Goal: Find contact information: Find contact information

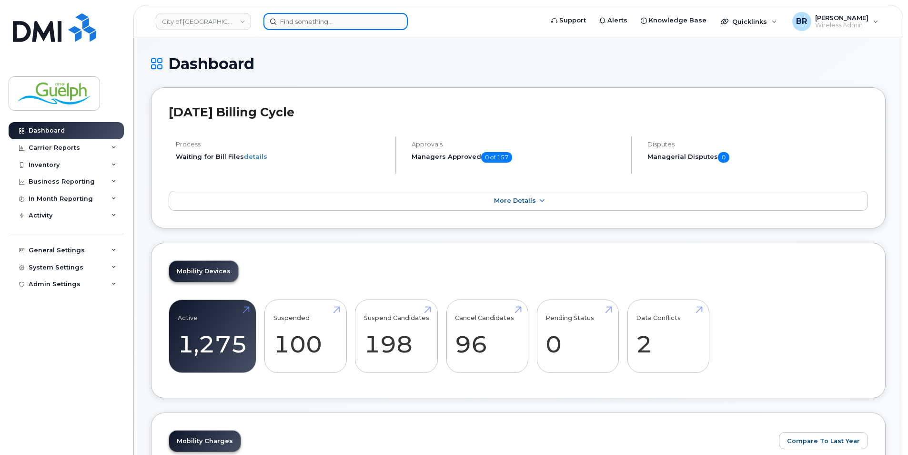
click at [336, 20] on input at bounding box center [335, 21] width 144 height 17
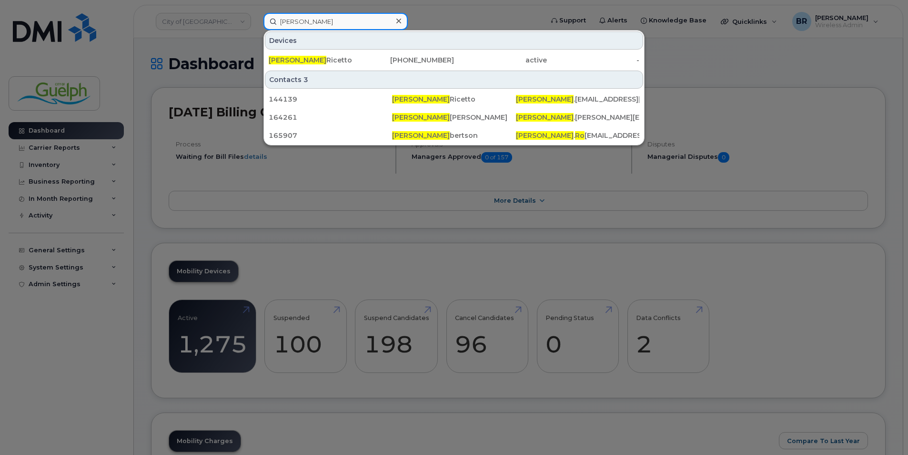
type input "[PERSON_NAME]"
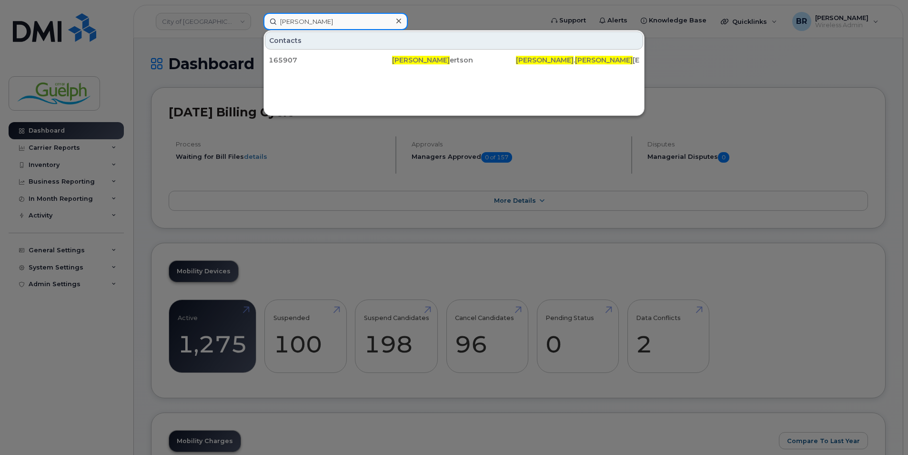
drag, startPoint x: 335, startPoint y: 20, endPoint x: 103, endPoint y: 16, distance: 231.6
click at [256, 16] on div "brandon rob Contacts 165907 Brandon Rob ertson Brandon . Rob ertson@guelph.ca" at bounding box center [400, 21] width 289 height 17
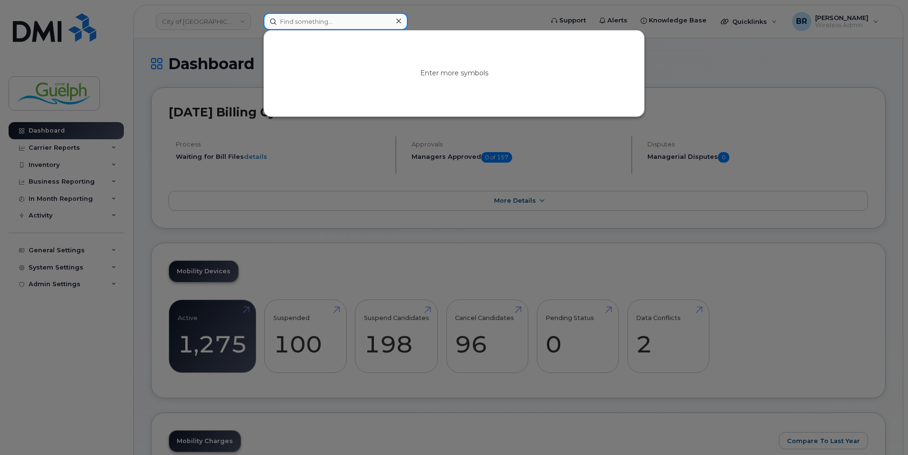
click at [342, 26] on input at bounding box center [335, 21] width 144 height 17
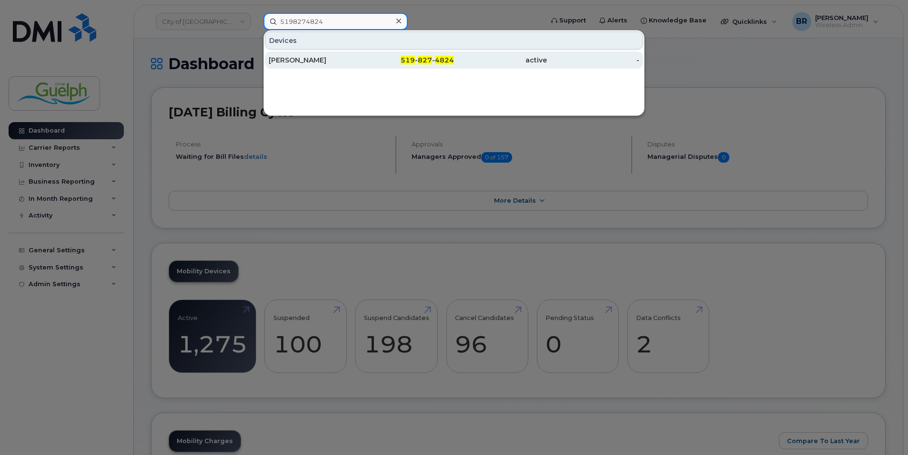
type input "5198274824"
click at [291, 61] on div "John Toner" at bounding box center [315, 60] width 93 height 10
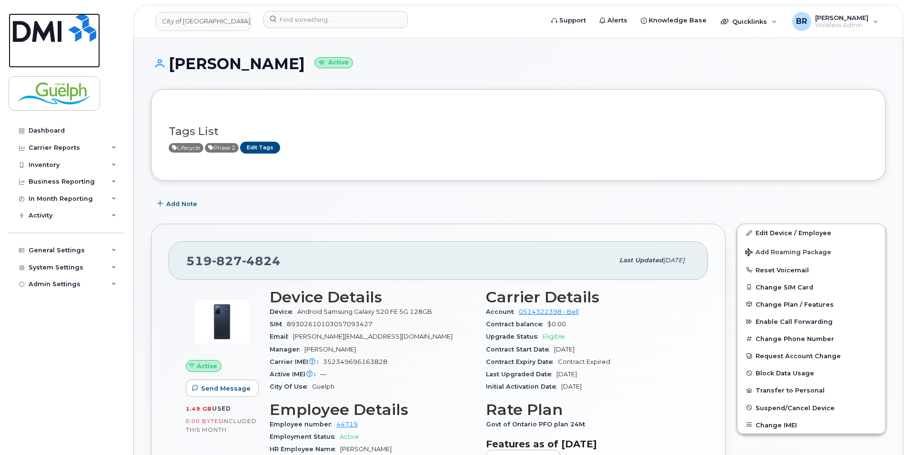
click at [86, 35] on img at bounding box center [54, 27] width 83 height 29
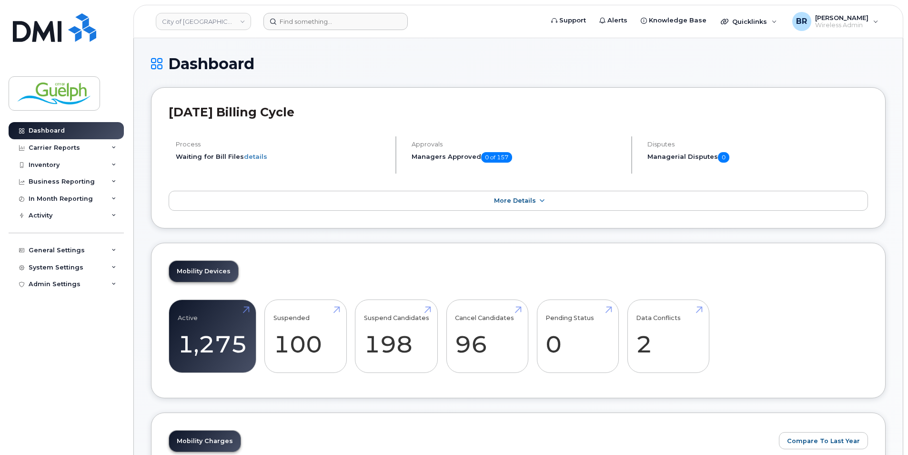
click at [344, 30] on header "City of Guelph Support Alerts Knowledge Base Quicklinks Suspend / Cancel Device…" at bounding box center [518, 21] width 770 height 33
click at [374, 13] on input at bounding box center [335, 21] width 144 height 17
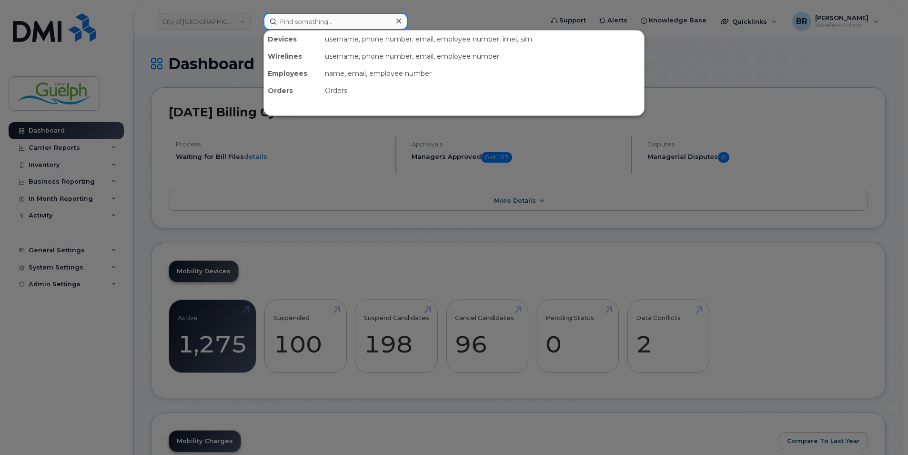
click at [367, 20] on input at bounding box center [335, 21] width 144 height 17
paste input "[PHONE_NUMBER]"
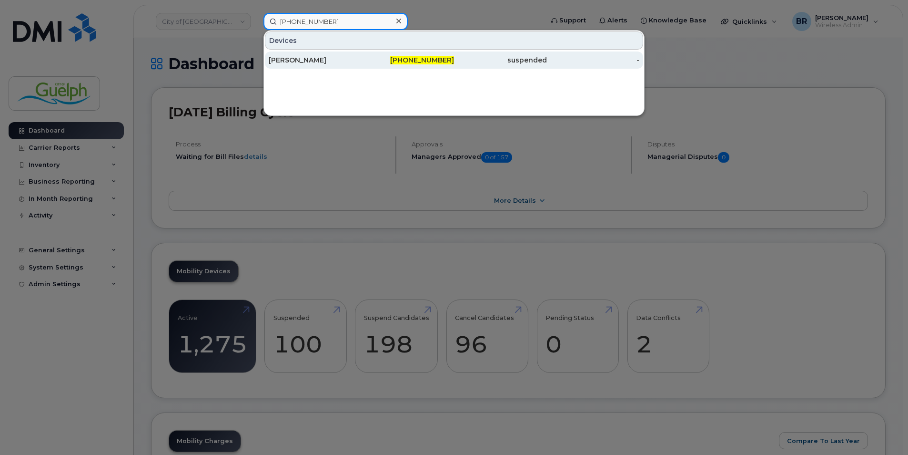
type input "[PHONE_NUMBER]"
click at [309, 59] on div "[PERSON_NAME]" at bounding box center [315, 60] width 93 height 10
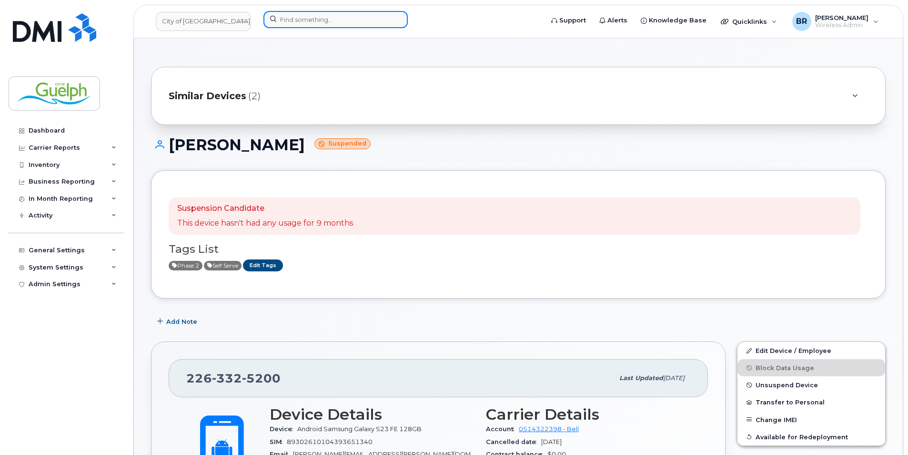
click at [300, 18] on input at bounding box center [335, 19] width 144 height 17
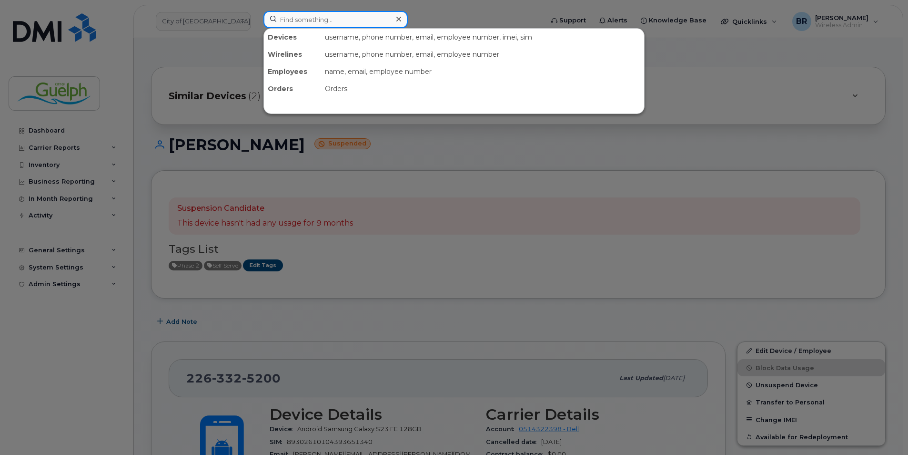
paste input "226-820-6056"
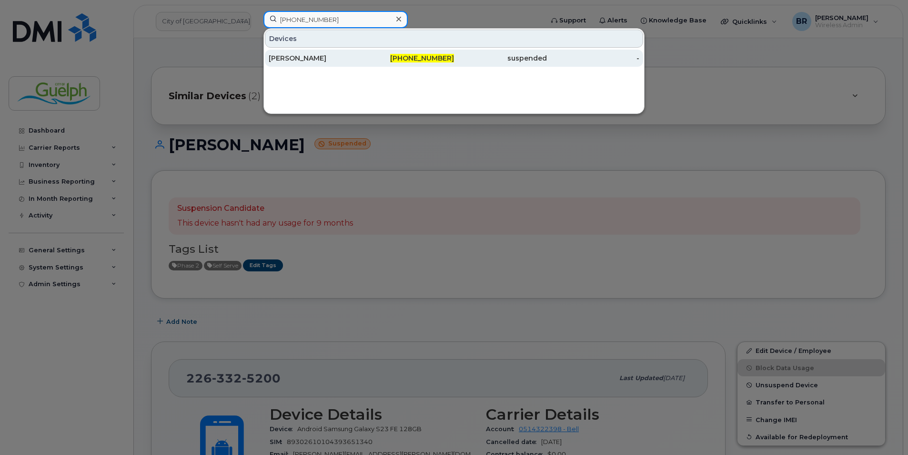
type input "[PHONE_NUMBER]"
click at [305, 56] on div "[PERSON_NAME]" at bounding box center [315, 58] width 93 height 10
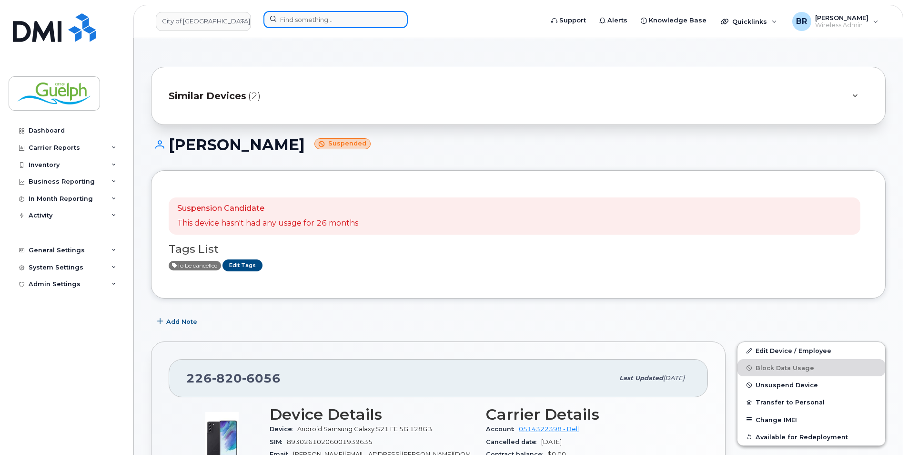
click at [335, 20] on input at bounding box center [335, 19] width 144 height 17
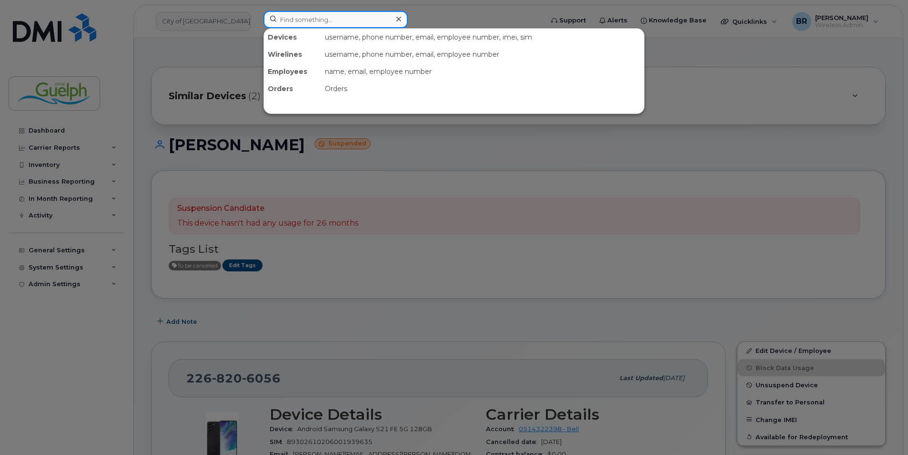
paste input "226-332-5200"
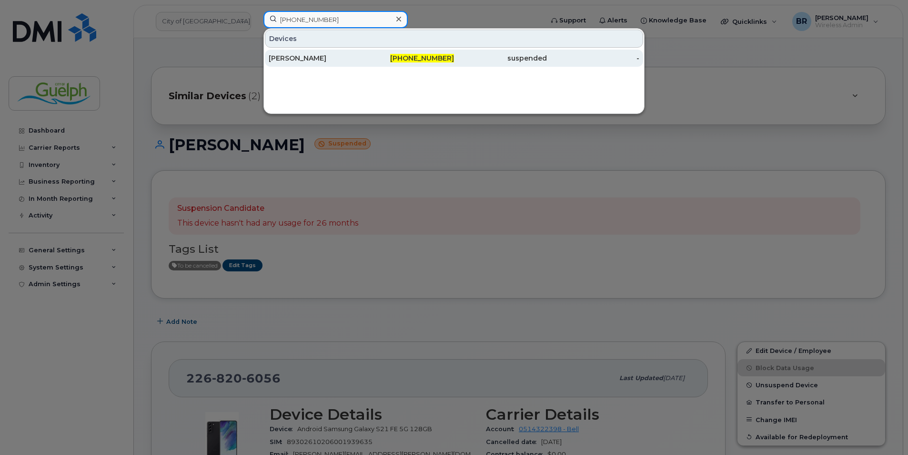
type input "226-332-5200"
click at [310, 61] on div "[PERSON_NAME]" at bounding box center [315, 58] width 93 height 10
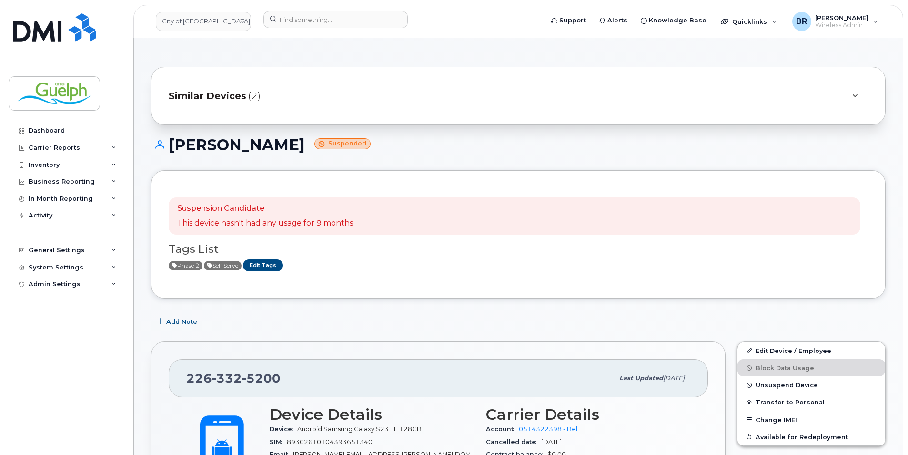
click at [408, 89] on div "Similar Devices (2)" at bounding box center [505, 95] width 673 height 23
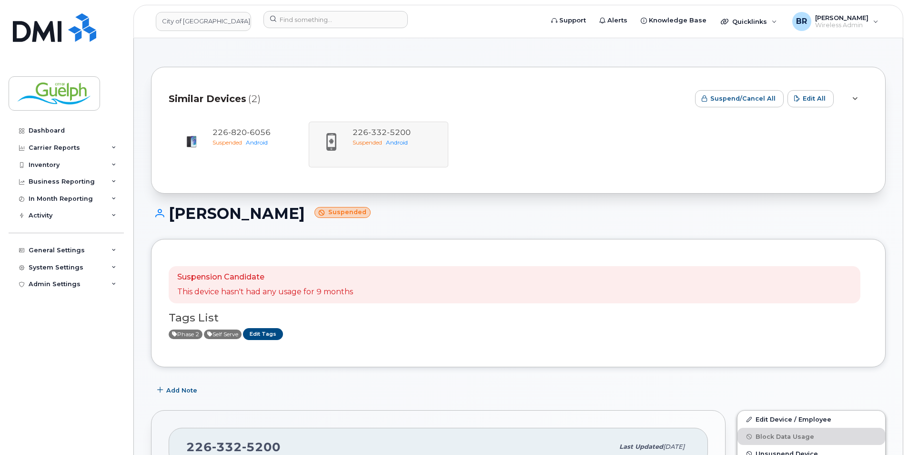
click at [408, 89] on div "Similar Devices (2)" at bounding box center [428, 98] width 519 height 29
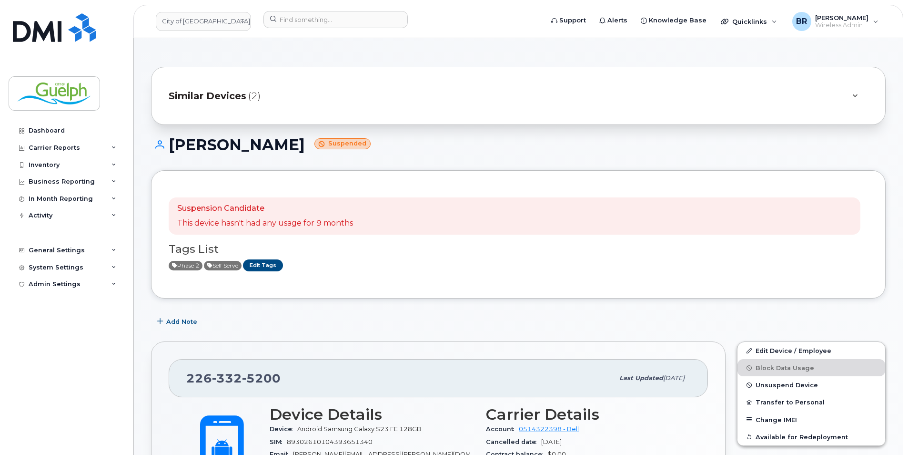
scroll to position [48, 0]
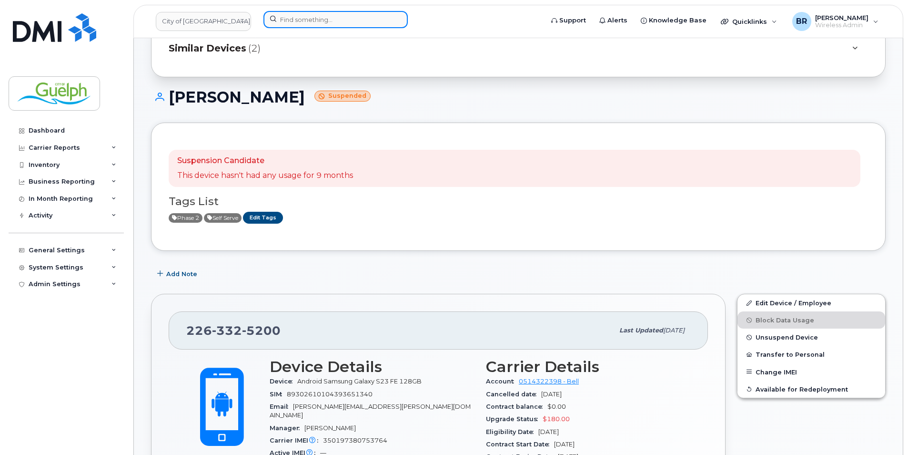
click at [305, 27] on input at bounding box center [335, 19] width 144 height 17
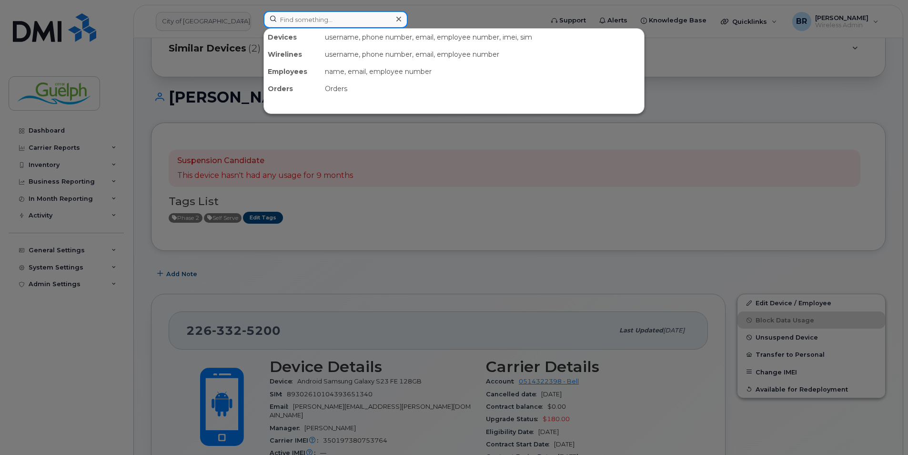
paste input "226-820-3852"
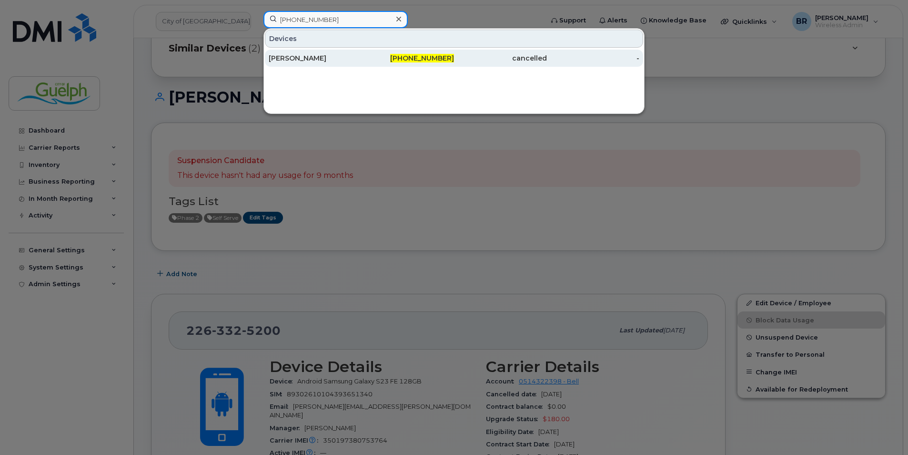
type input "226-820-3852"
click at [292, 56] on div "Alan Macdonald" at bounding box center [315, 58] width 93 height 10
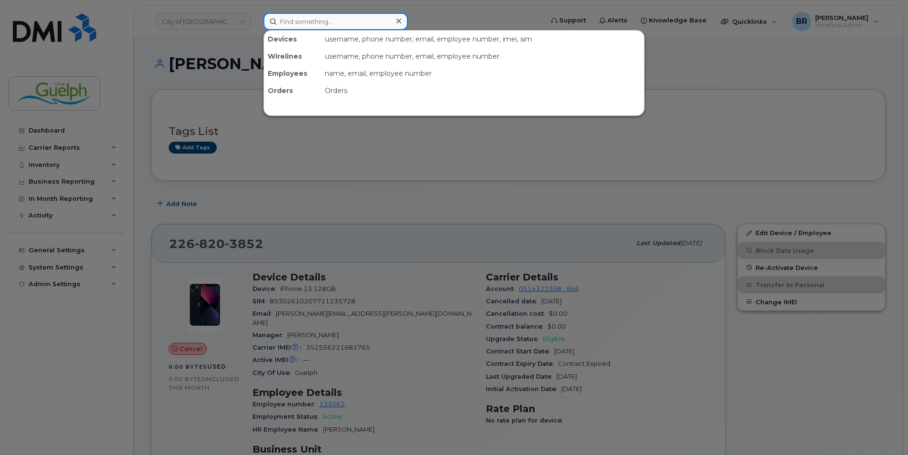
click at [348, 13] on input at bounding box center [335, 21] width 144 height 17
paste input "[PHONE_NUMBER]"
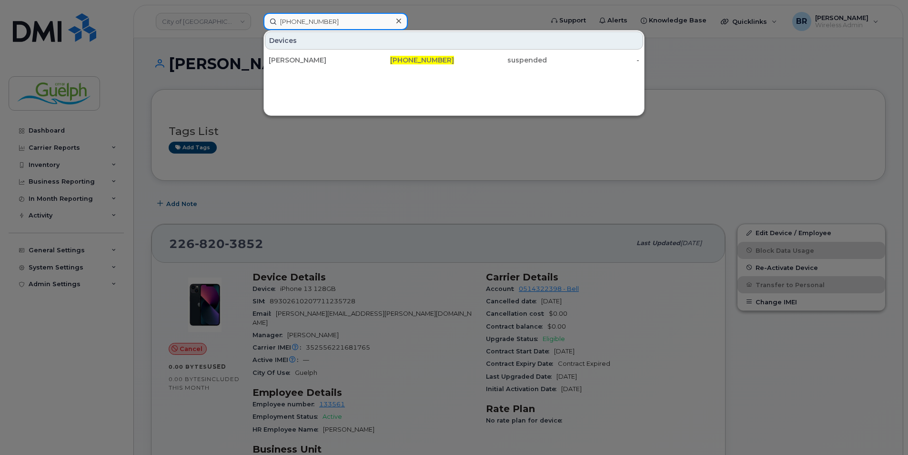
type input "[PHONE_NUMBER]"
click at [400, 19] on icon at bounding box center [398, 21] width 5 height 8
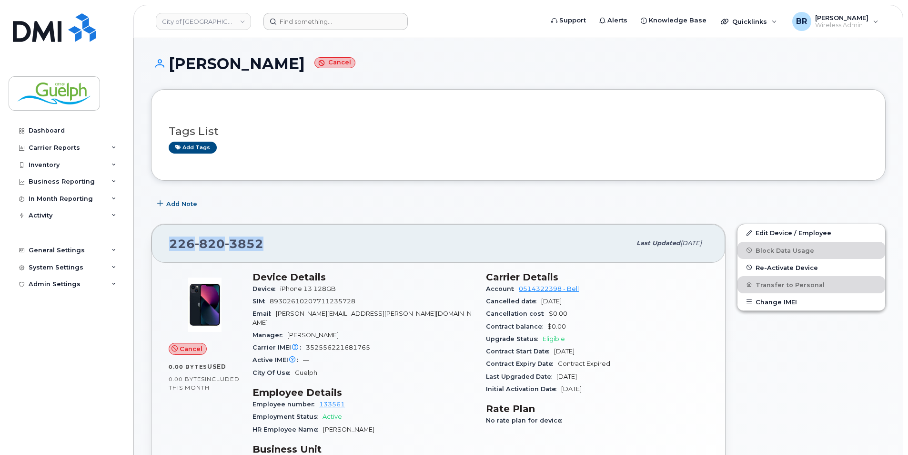
drag, startPoint x: 272, startPoint y: 246, endPoint x: 170, endPoint y: 247, distance: 101.5
click at [170, 247] on div "226 820 3852" at bounding box center [400, 243] width 462 height 20
drag, startPoint x: 170, startPoint y: 247, endPoint x: 179, endPoint y: 244, distance: 8.9
copy span "226 820 3852"
click at [313, 25] on input at bounding box center [335, 21] width 144 height 17
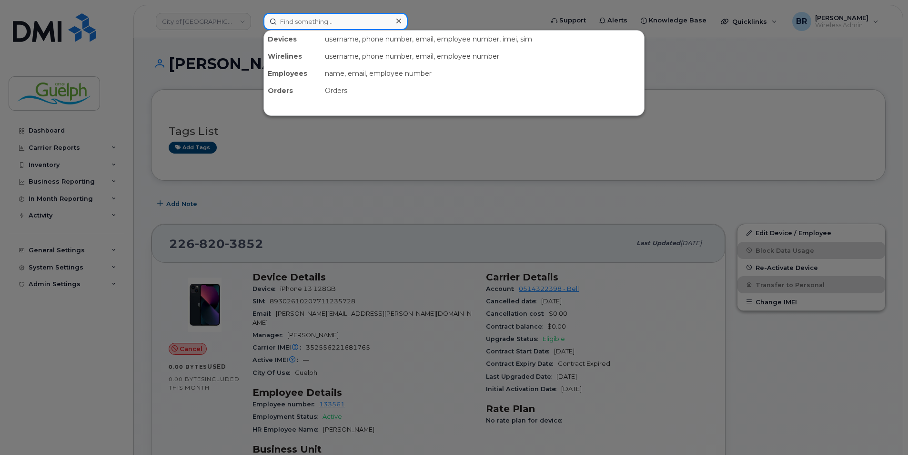
paste input "226-332-5200"
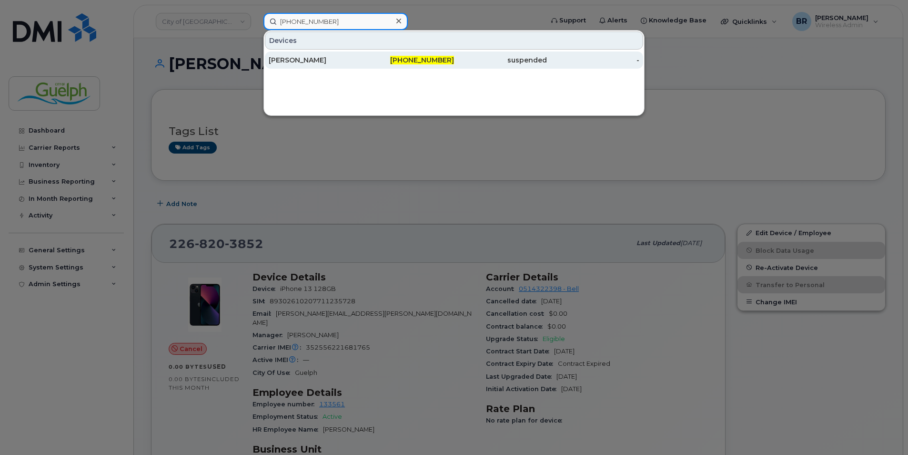
type input "226-332-5200"
click at [300, 61] on div "[PERSON_NAME]" at bounding box center [315, 60] width 93 height 10
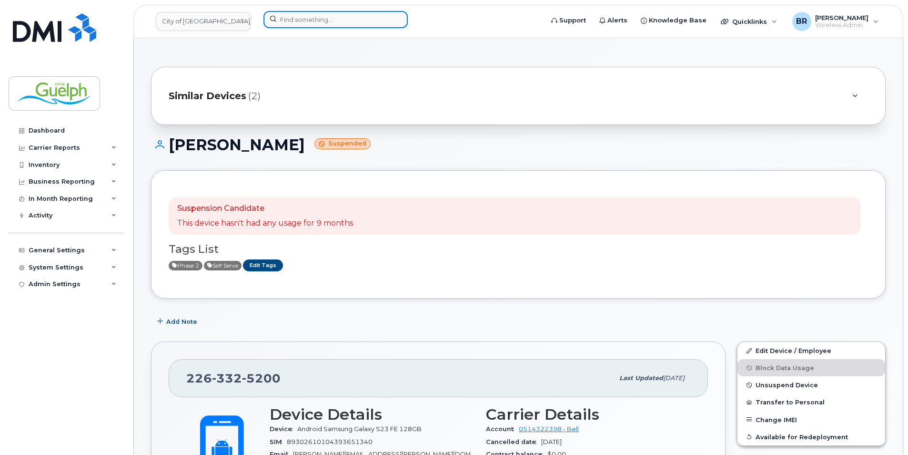
click at [341, 21] on input at bounding box center [335, 19] width 144 height 17
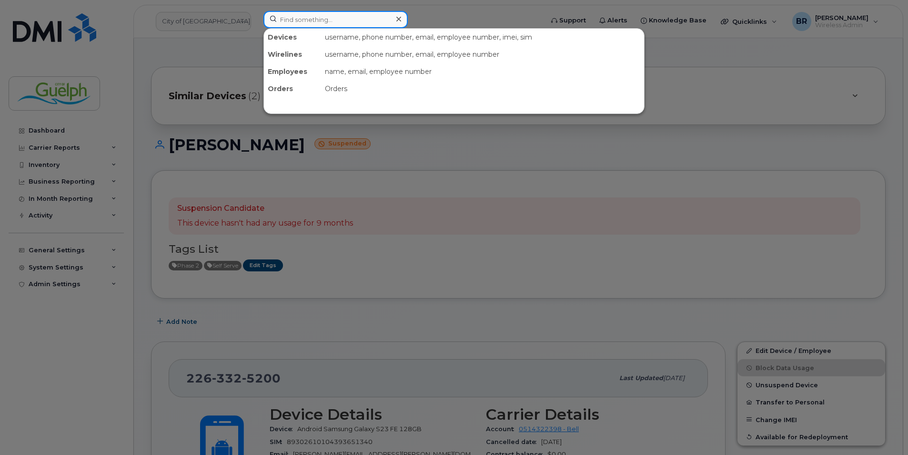
paste input "[PHONE_NUMBER]"
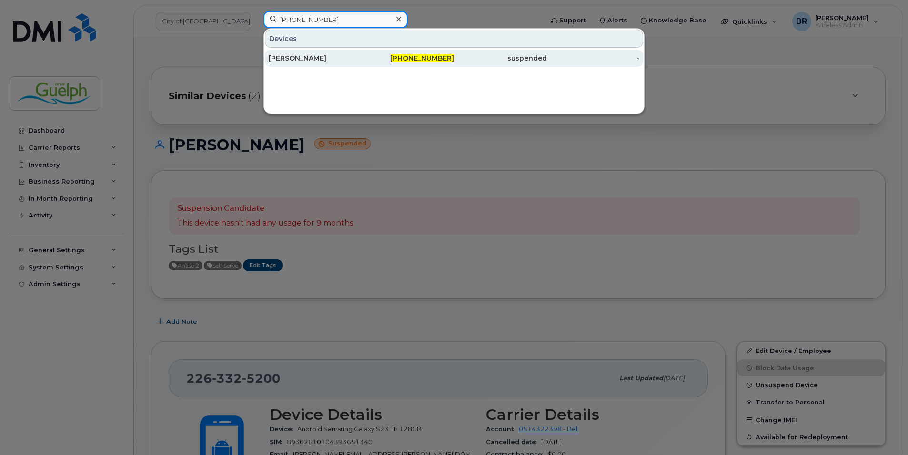
type input "226-820-6056"
click at [347, 54] on div "Chris Hill" at bounding box center [315, 58] width 93 height 10
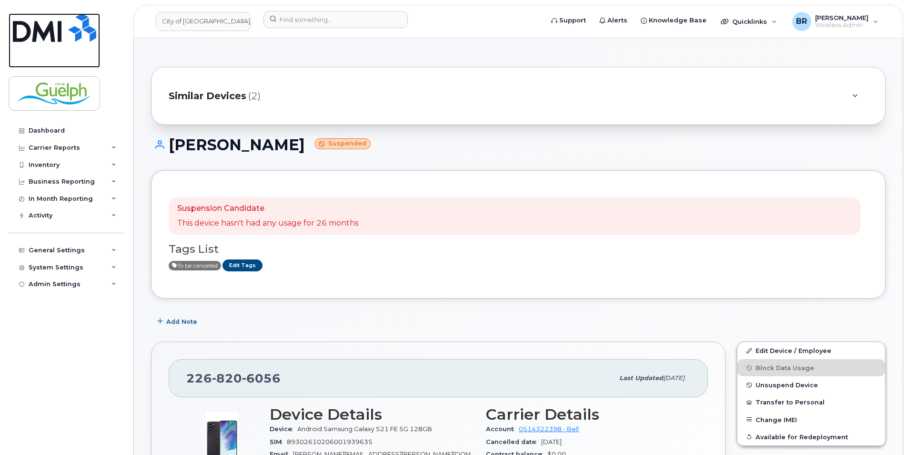
click at [79, 35] on img at bounding box center [54, 27] width 83 height 29
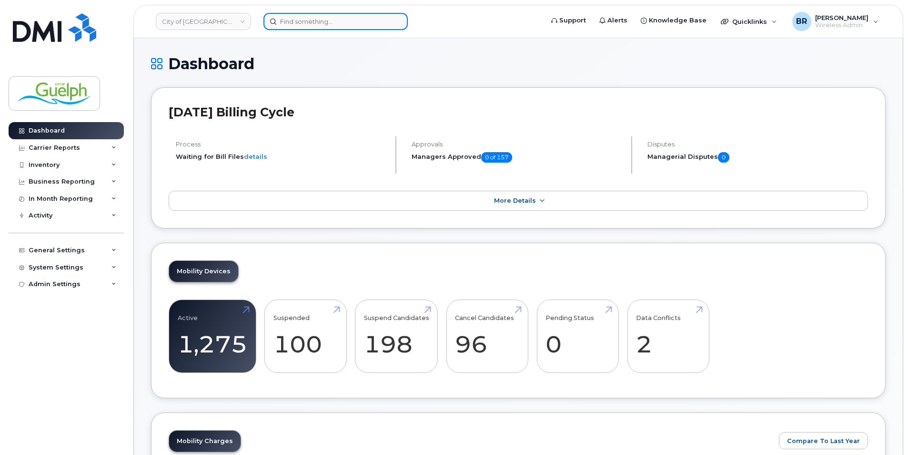
click at [330, 23] on input at bounding box center [335, 21] width 144 height 17
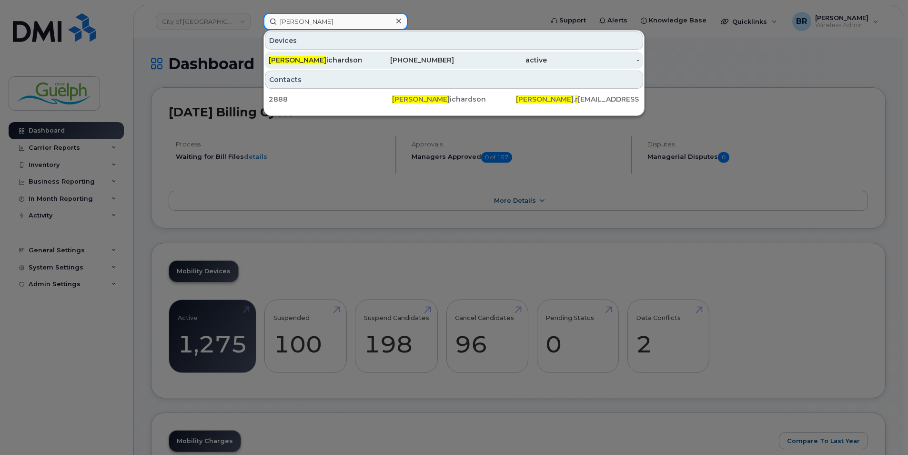
type input "kim r"
click at [362, 66] on div "Kim R ichardson" at bounding box center [408, 59] width 93 height 17
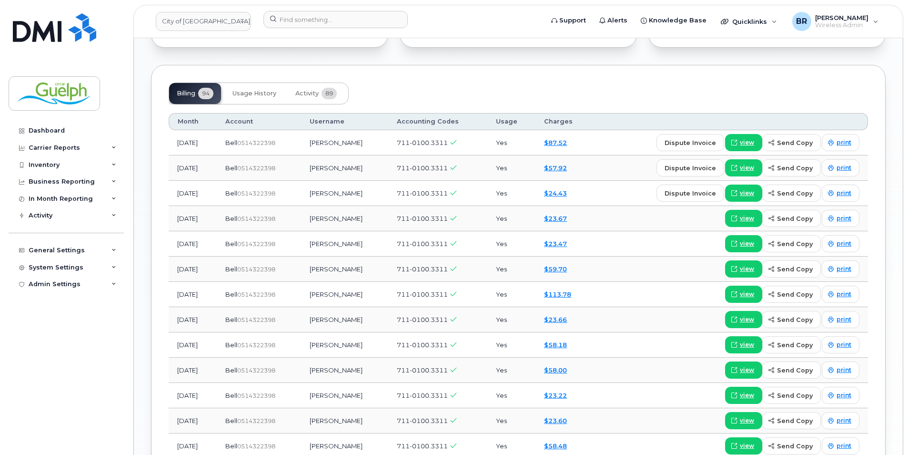
scroll to position [667, 0]
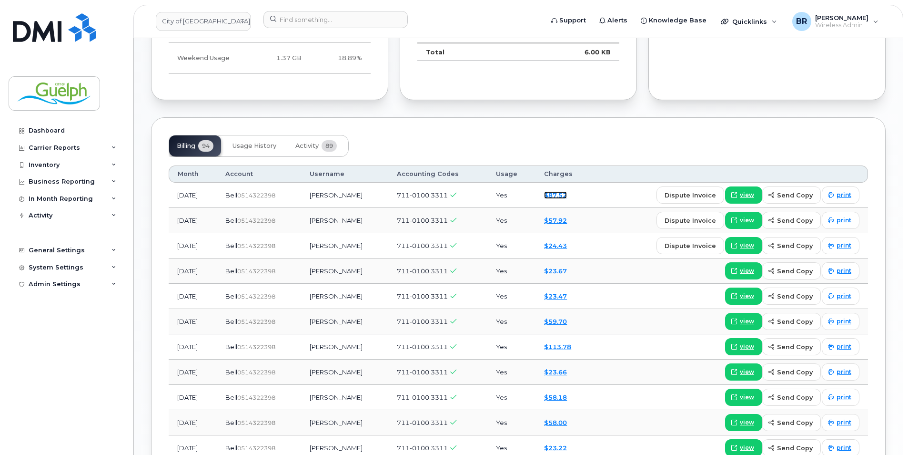
click at [566, 191] on link "$87.52" at bounding box center [555, 195] width 23 height 8
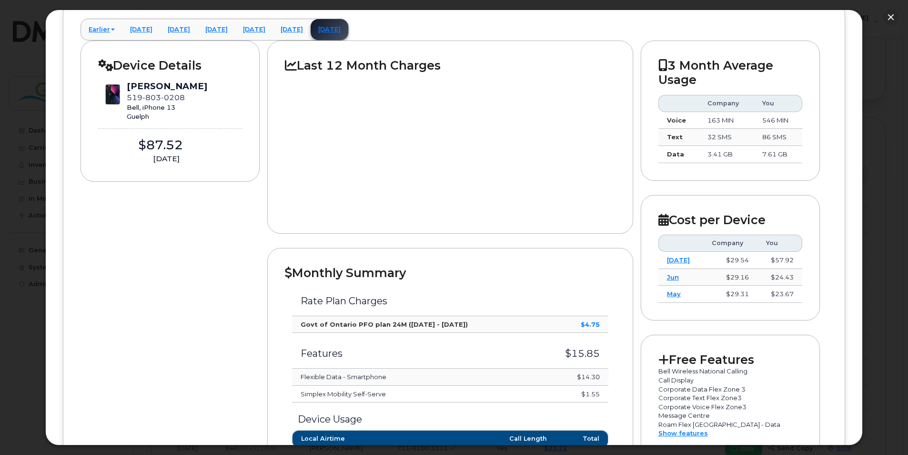
scroll to position [0, 0]
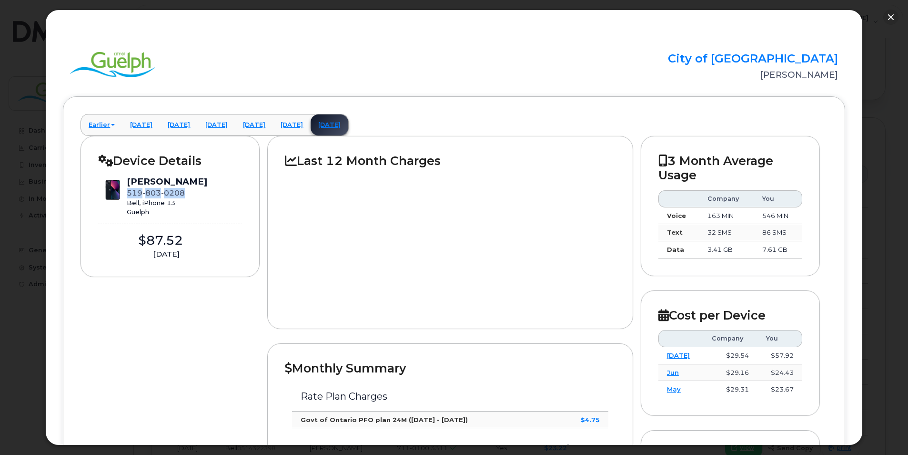
drag, startPoint x: 187, startPoint y: 191, endPoint x: 127, endPoint y: 190, distance: 59.6
click at [127, 190] on div "519 803 0208" at bounding box center [167, 193] width 81 height 10
drag, startPoint x: 127, startPoint y: 190, endPoint x: 132, endPoint y: 190, distance: 5.3
copy span "519 803 0208"
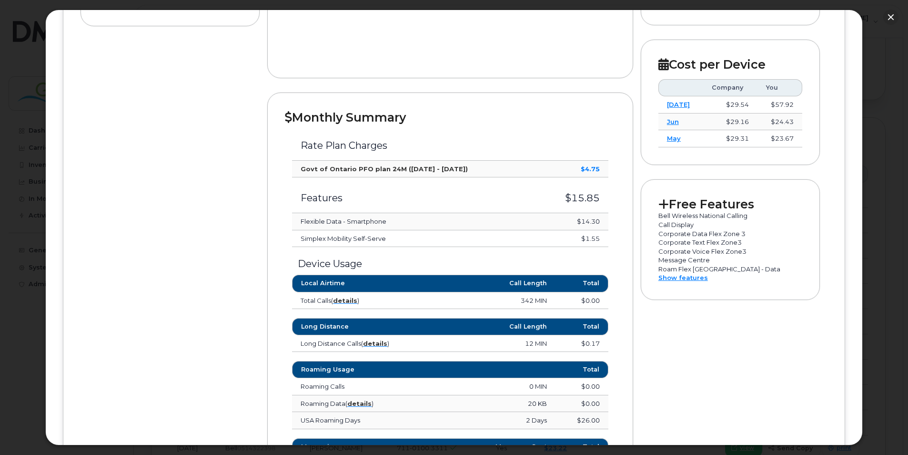
scroll to position [334, 0]
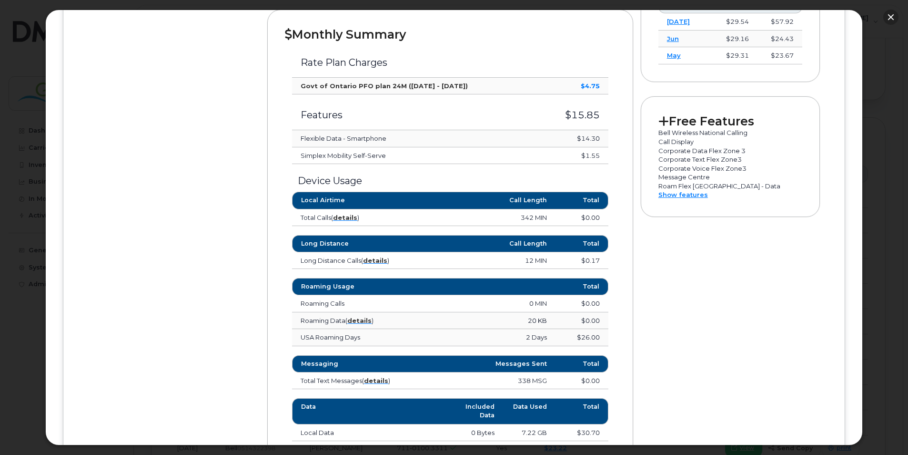
click at [890, 18] on button "button" at bounding box center [890, 17] width 15 height 15
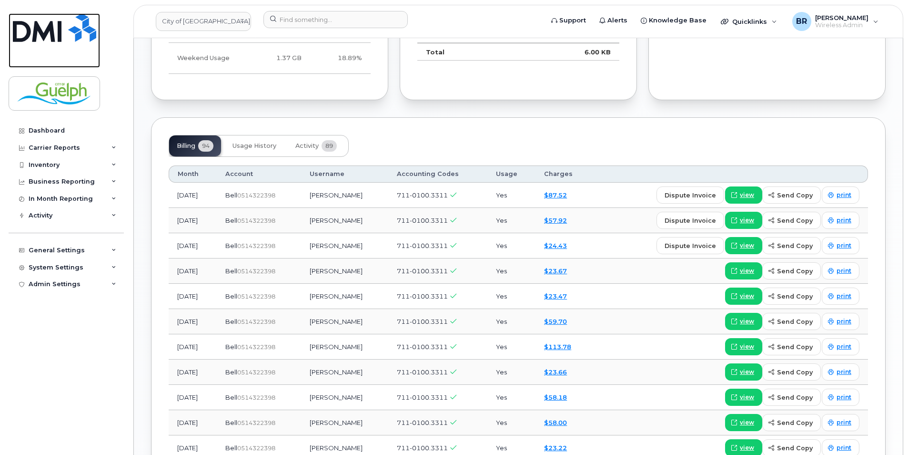
click at [54, 22] on img at bounding box center [54, 27] width 83 height 29
